Goal: Transaction & Acquisition: Purchase product/service

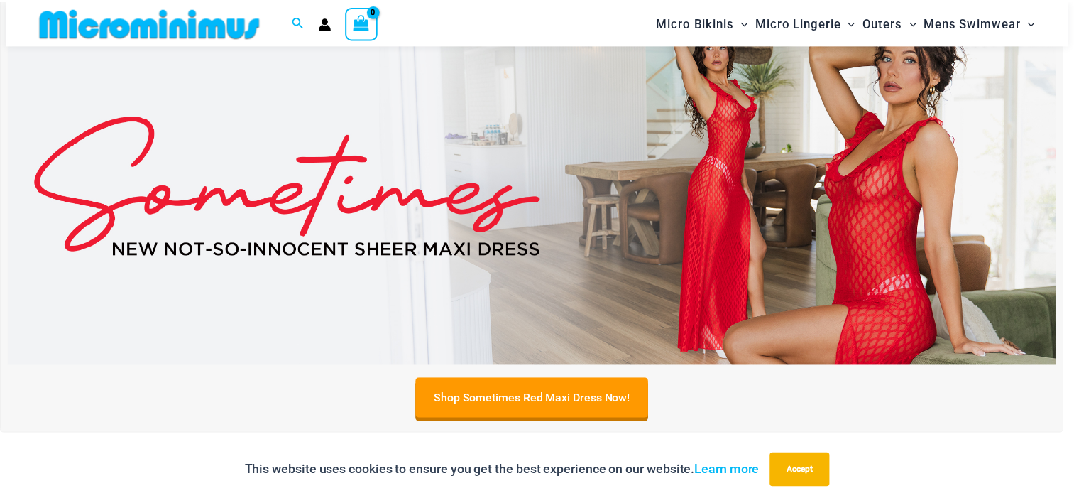
scroll to position [178, 0]
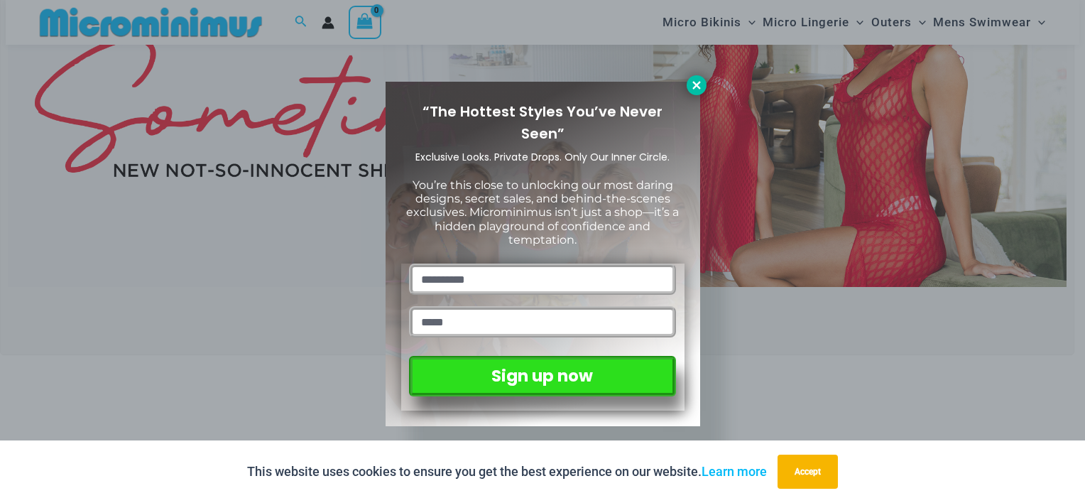
click at [700, 85] on icon at bounding box center [696, 85] width 13 height 13
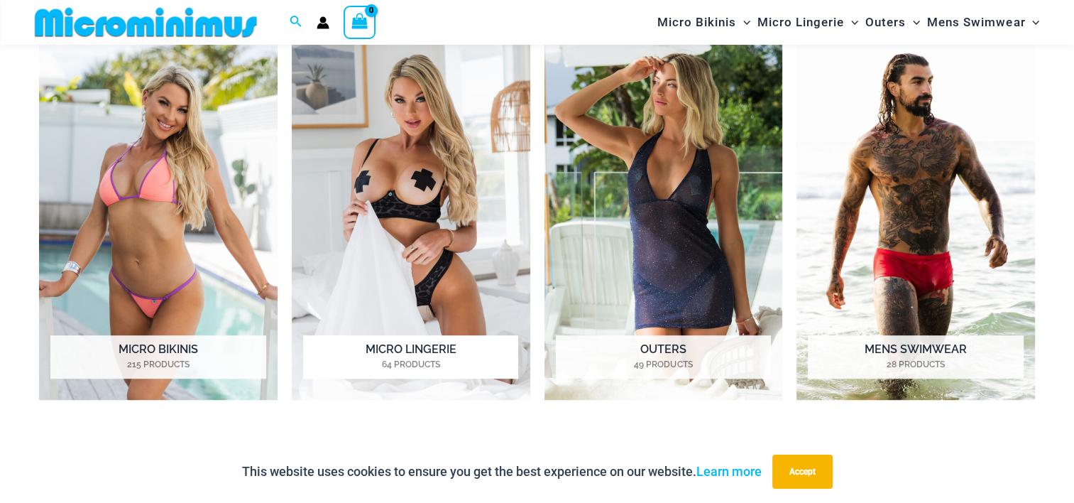
scroll to position [699, 0]
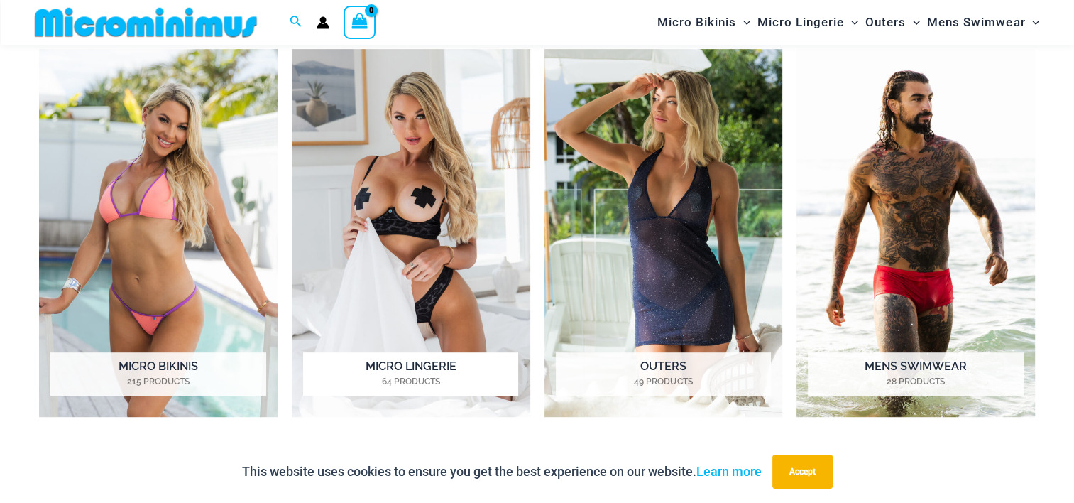
click at [400, 204] on img "Visit product category Micro Lingerie" at bounding box center [411, 233] width 239 height 368
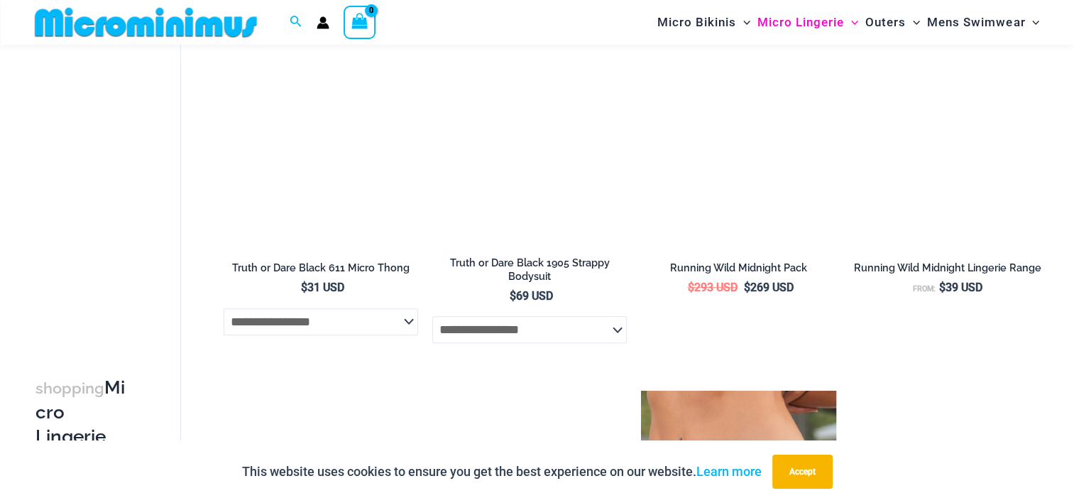
scroll to position [1171, 0]
